Goal: Information Seeking & Learning: Learn about a topic

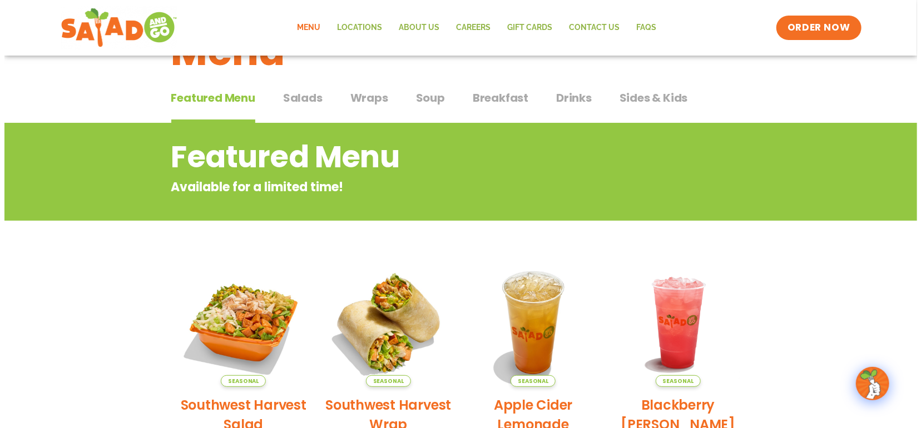
scroll to position [111, 0]
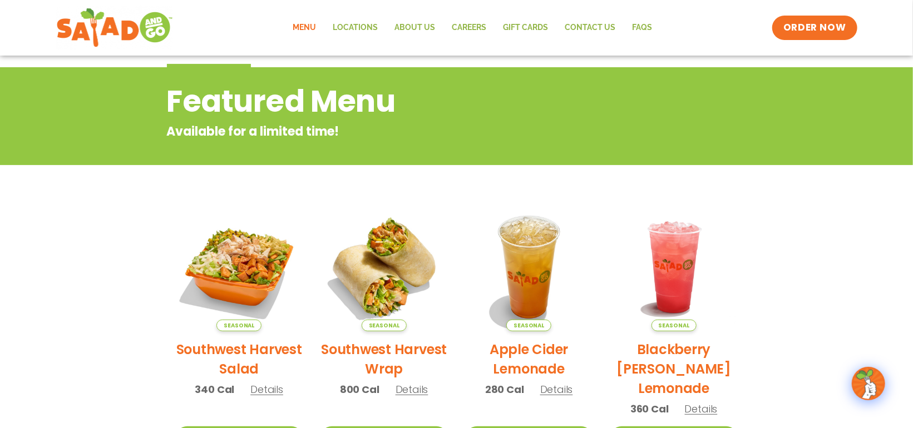
click at [236, 350] on h2 "Southwest Harvest Salad" at bounding box center [239, 359] width 128 height 39
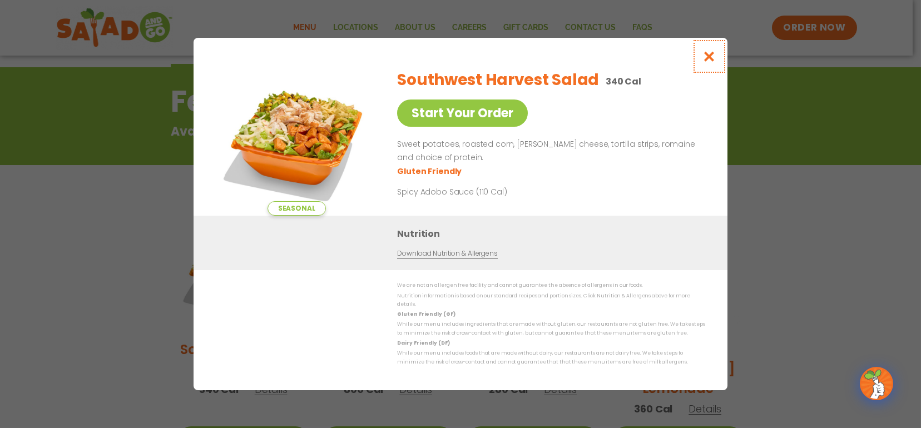
click at [459, 58] on icon "Close modal" at bounding box center [709, 57] width 14 height 12
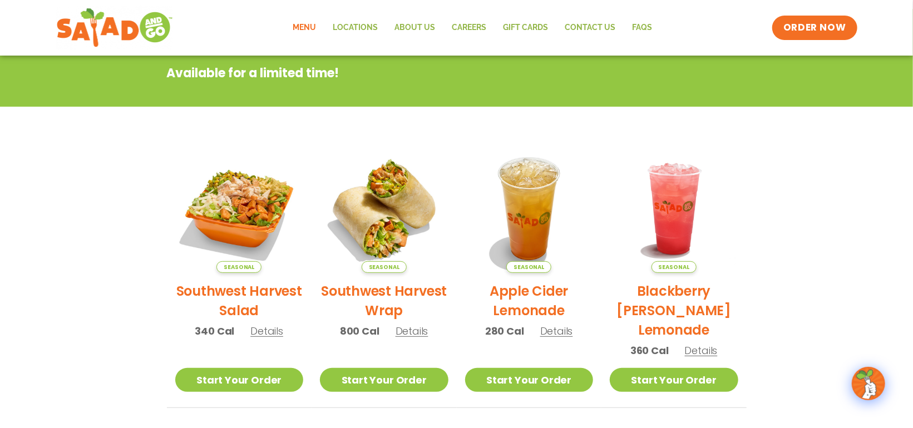
scroll to position [178, 0]
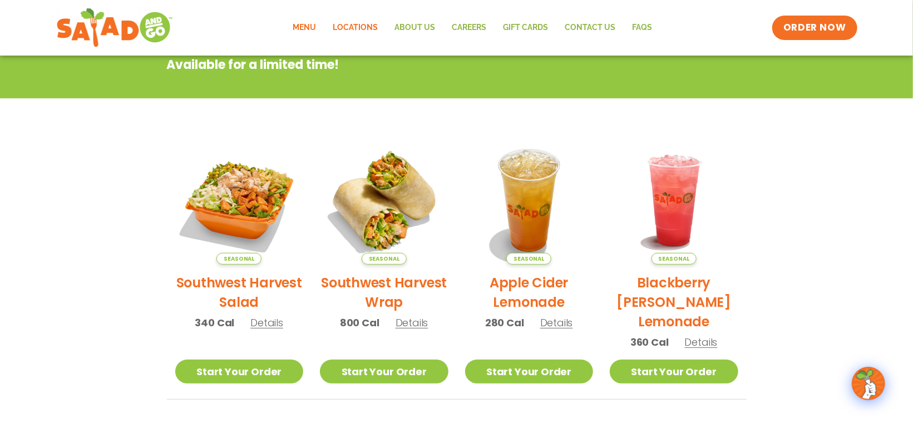
click at [366, 26] on link "Locations" at bounding box center [356, 28] width 62 height 26
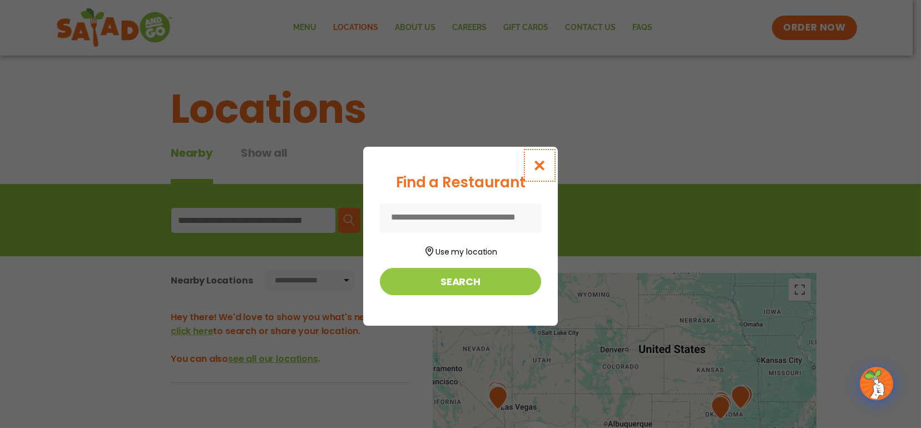
click at [537, 165] on icon "Close modal" at bounding box center [540, 166] width 14 height 12
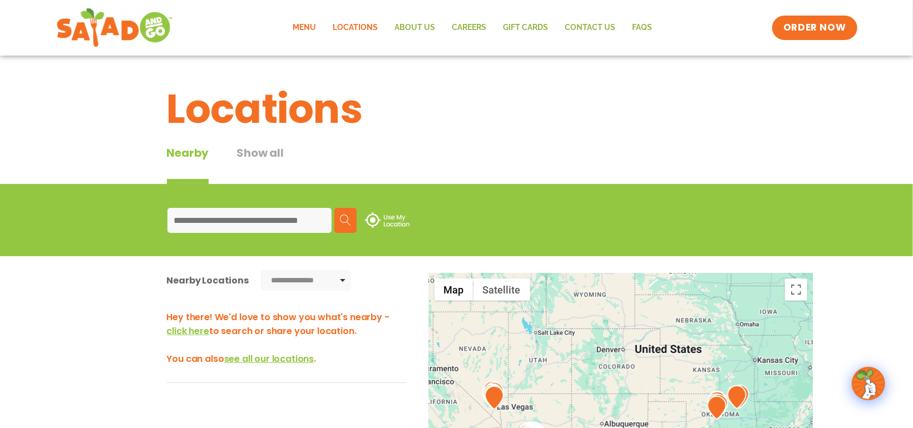
click at [305, 27] on link "Menu" at bounding box center [305, 28] width 40 height 26
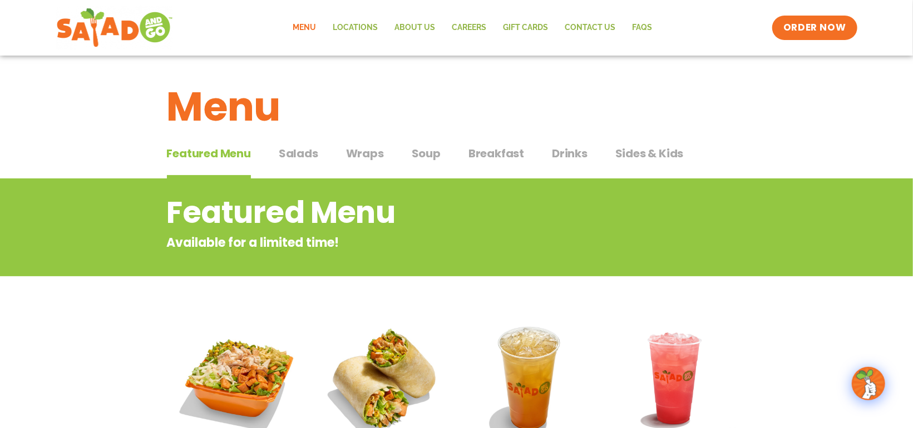
click at [356, 154] on span "Wraps" at bounding box center [365, 153] width 38 height 17
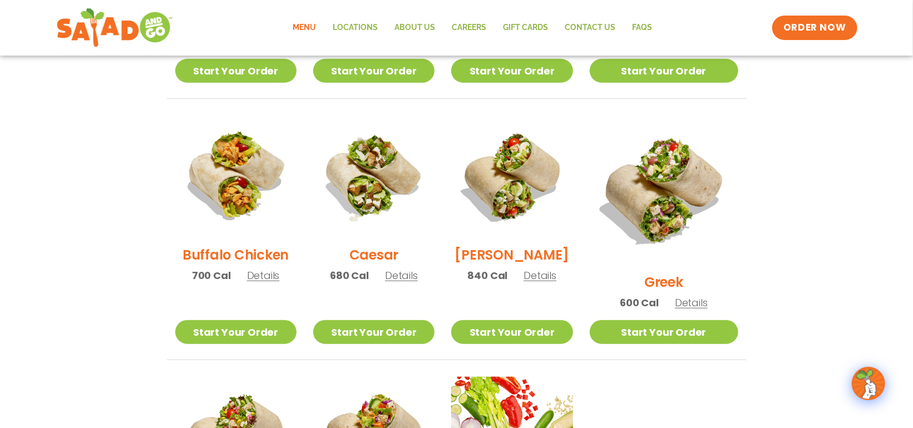
scroll to position [501, 0]
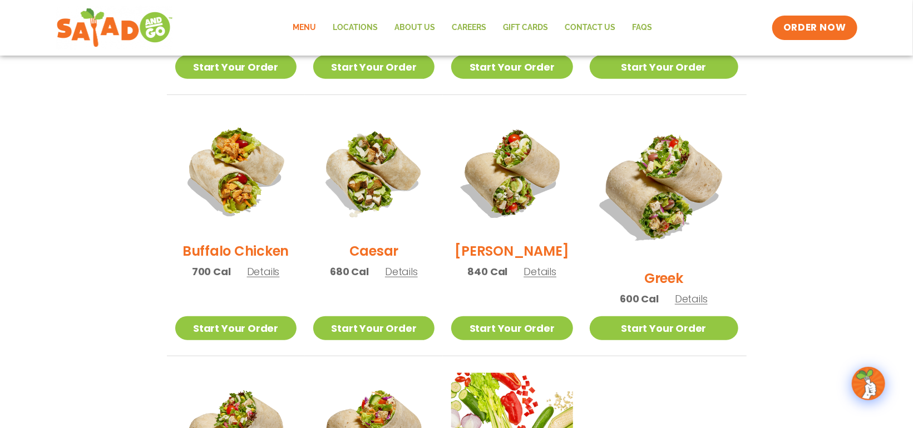
click at [702, 292] on span "Details" at bounding box center [691, 299] width 33 height 14
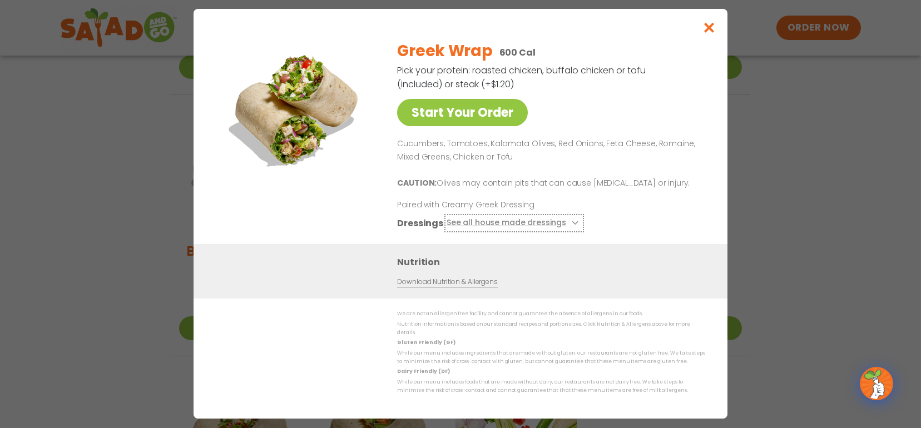
click at [529, 228] on button "See all house made dressings" at bounding box center [514, 224] width 135 height 14
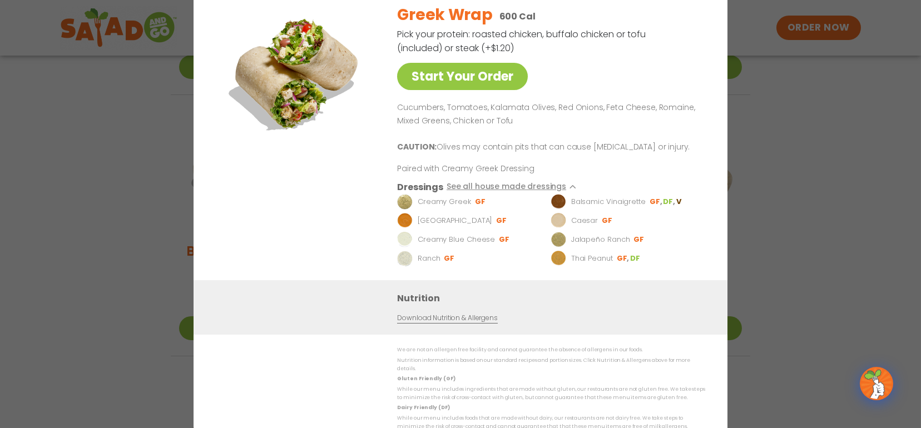
drag, startPoint x: 708, startPoint y: 21, endPoint x: 704, endPoint y: 140, distance: 118.5
click at [698, 164] on div "Start Your Order Greek Wrap 600 Cal Pick your protein: roasted chicken, buffalo…" at bounding box center [461, 214] width 534 height 482
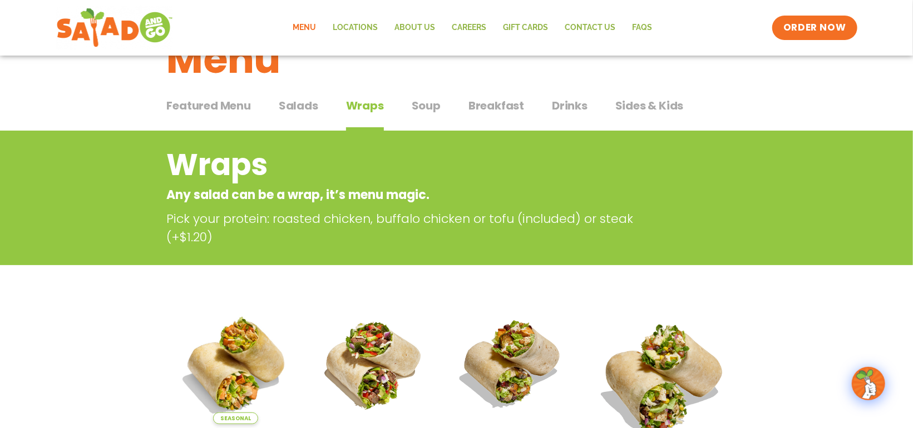
scroll to position [0, 0]
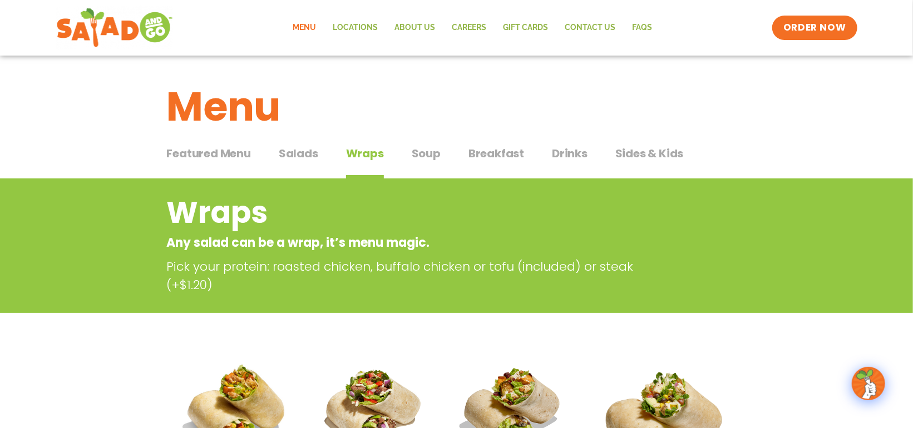
click at [636, 155] on span "Sides & Kids" at bounding box center [649, 153] width 68 height 17
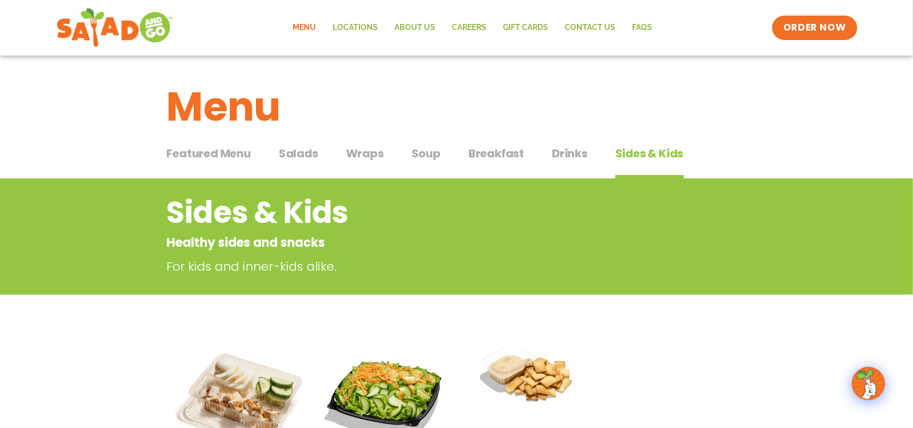
click at [491, 156] on span "Breakfast" at bounding box center [496, 153] width 56 height 17
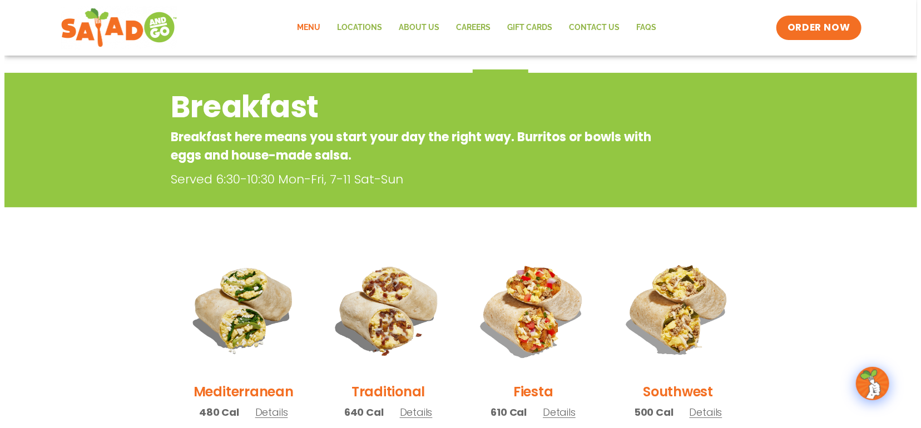
scroll to position [167, 0]
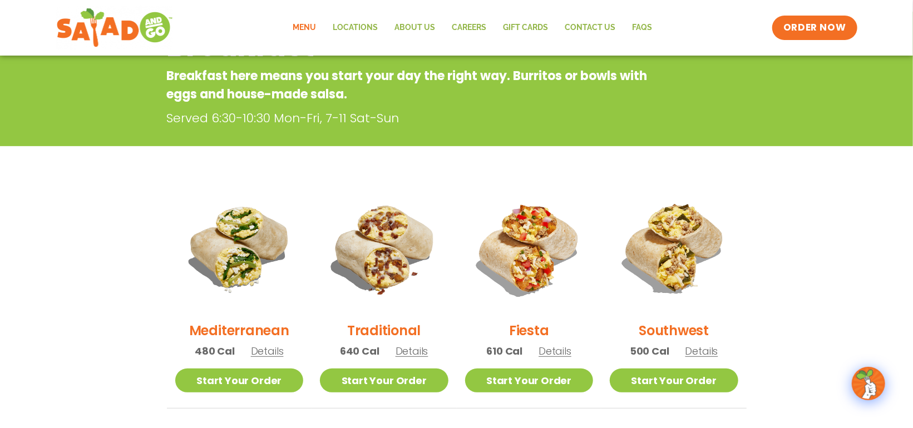
click at [261, 353] on span "Details" at bounding box center [267, 351] width 33 height 14
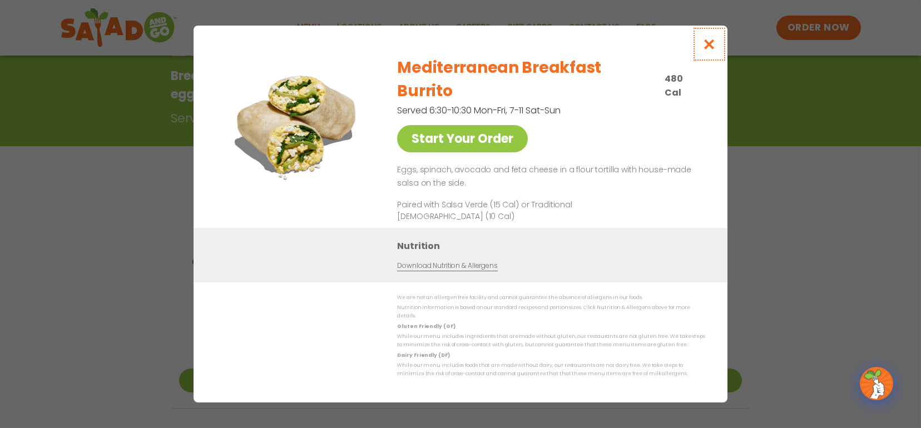
click at [708, 50] on icon "Close modal" at bounding box center [709, 44] width 14 height 12
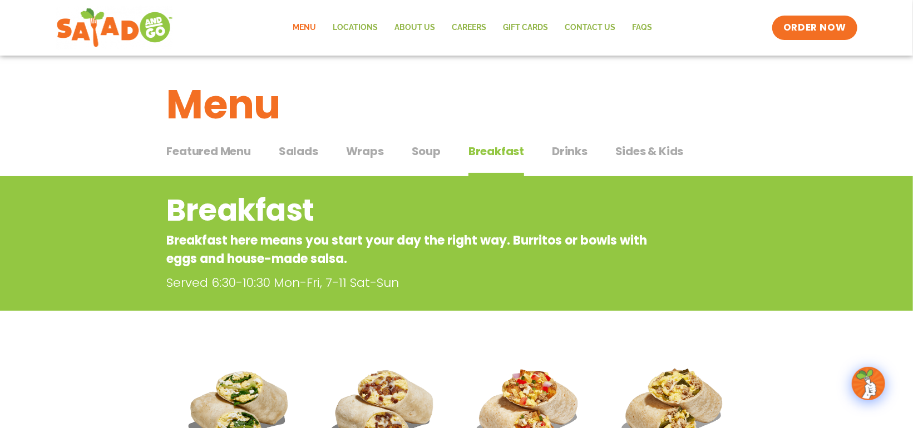
scroll to position [0, 0]
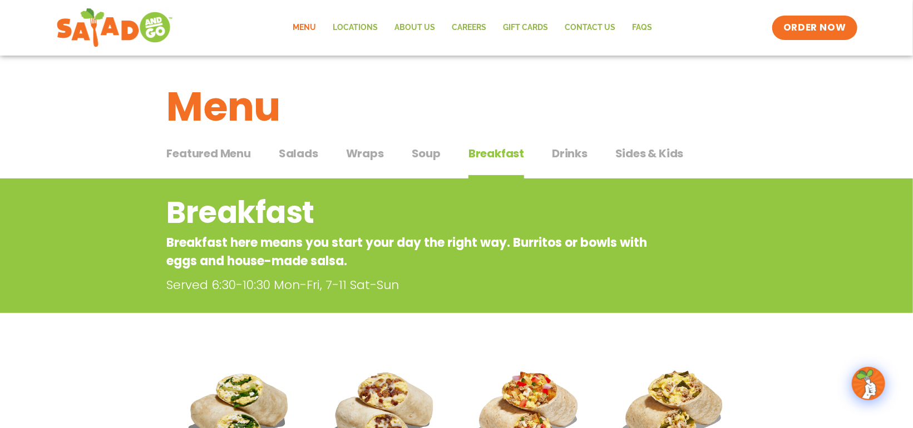
click at [424, 158] on span "Soup" at bounding box center [426, 153] width 29 height 17
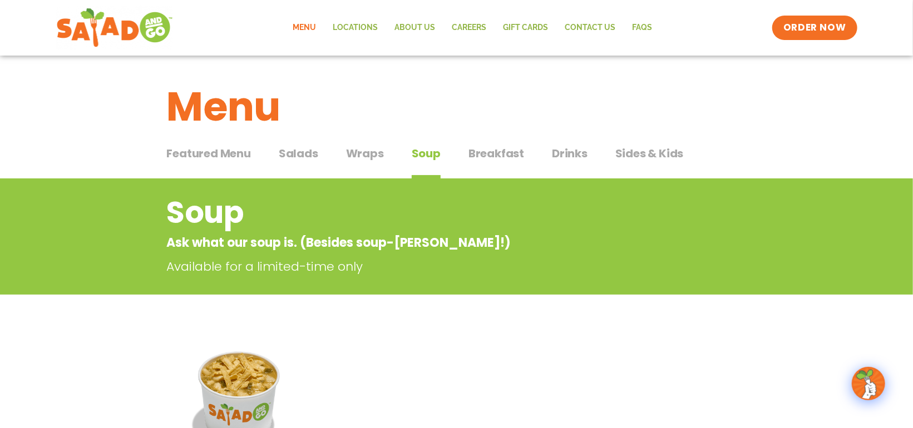
click at [567, 150] on span "Drinks" at bounding box center [570, 153] width 36 height 17
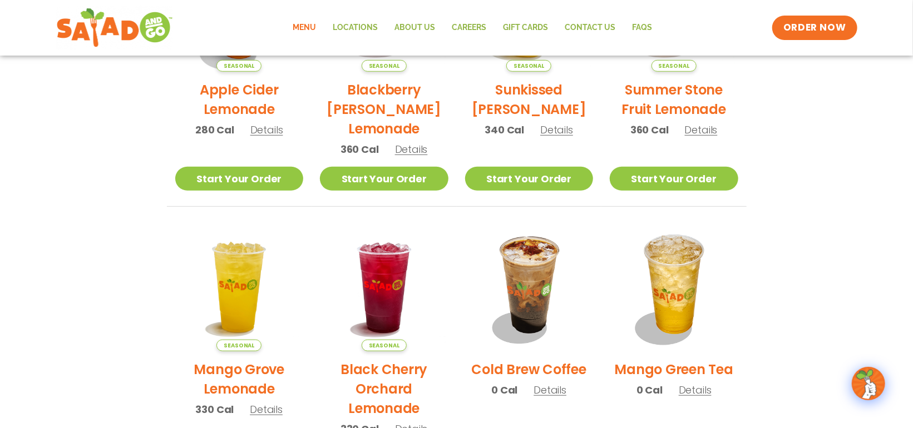
scroll to position [445, 0]
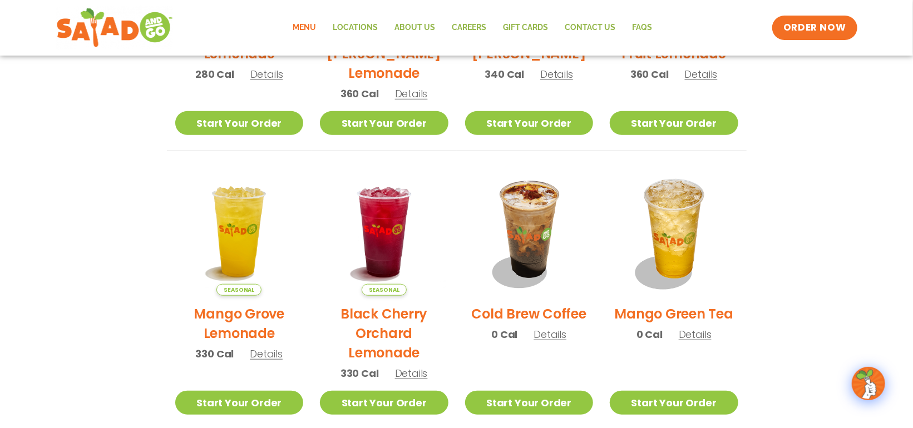
click at [695, 337] on span "Details" at bounding box center [694, 335] width 33 height 14
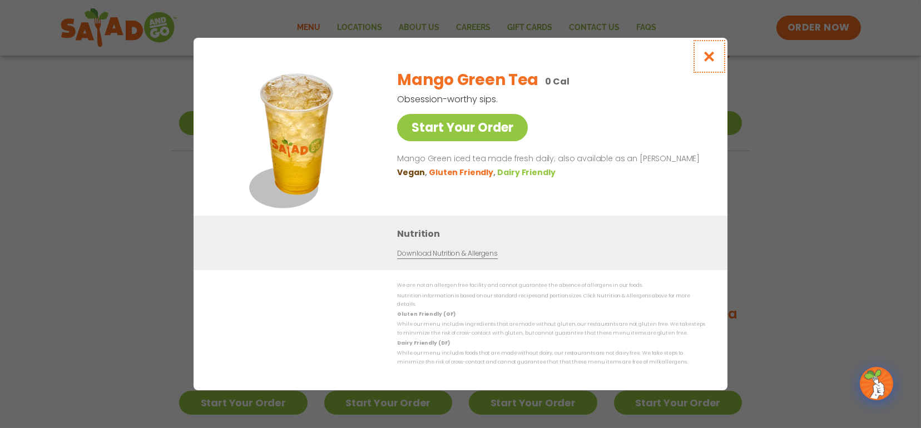
click at [714, 60] on icon "Close modal" at bounding box center [709, 57] width 14 height 12
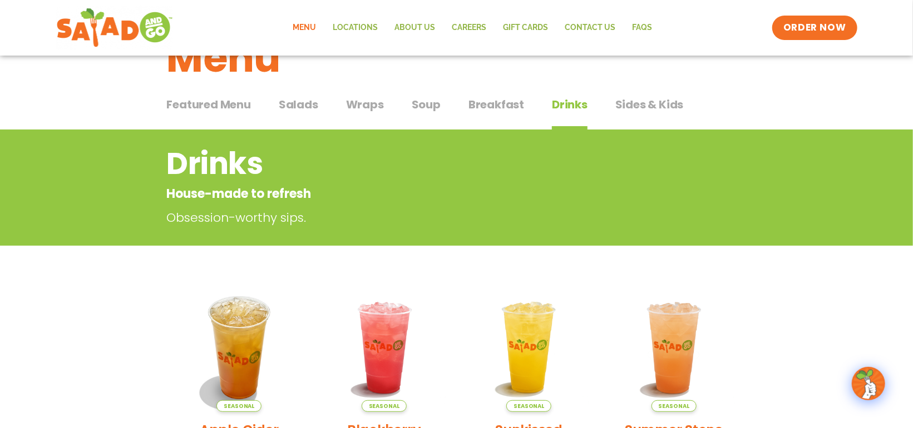
scroll to position [0, 0]
